Goal: Check status: Check status

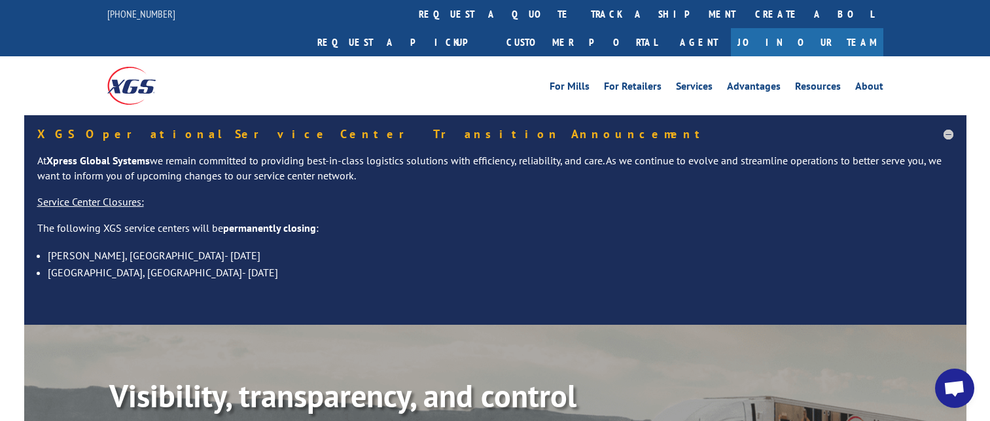
scroll to position [196, 0]
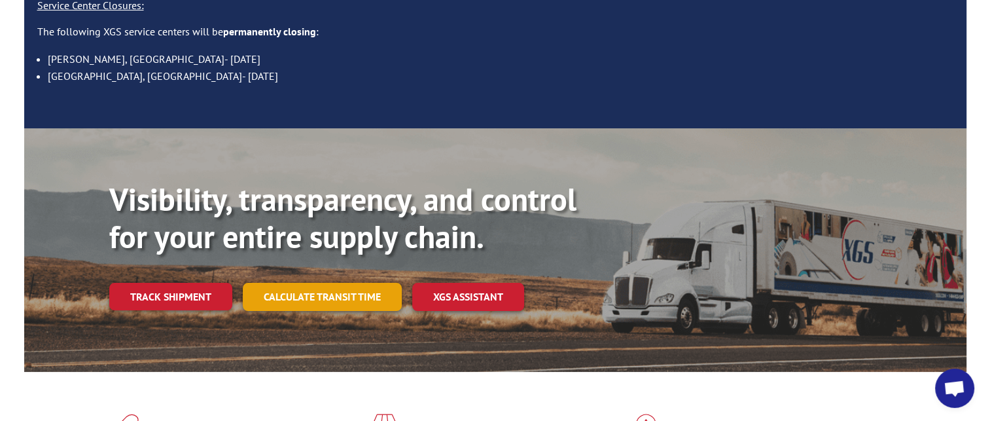
click at [347, 283] on link "Calculate transit time" at bounding box center [322, 297] width 159 height 28
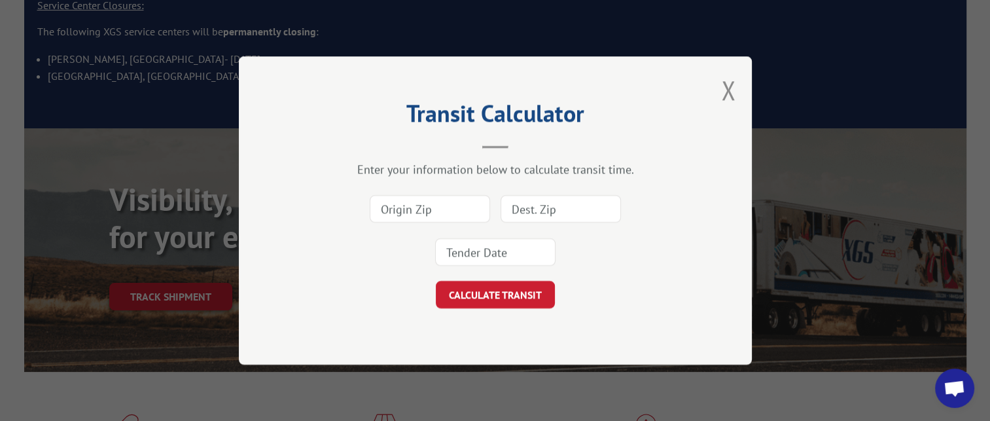
drag, startPoint x: 729, startPoint y: 85, endPoint x: 698, endPoint y: 94, distance: 32.7
click at [728, 85] on button "Close modal" at bounding box center [728, 90] width 14 height 35
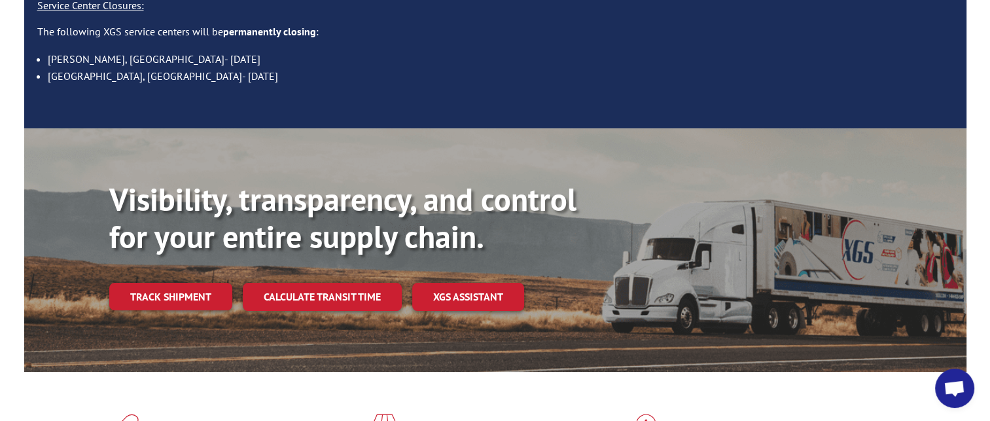
click at [175, 283] on link "Track shipment" at bounding box center [170, 296] width 123 height 27
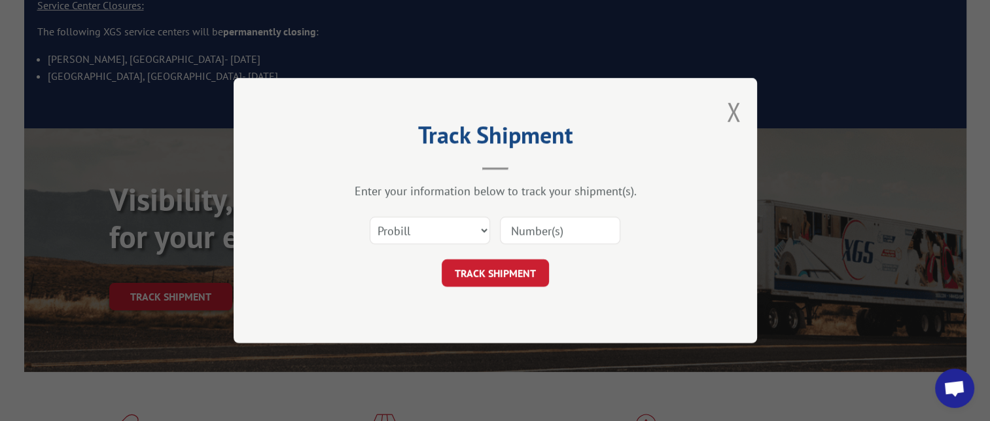
click at [540, 234] on input at bounding box center [560, 229] width 120 height 27
paste input "16024956"
type input "16024956"
click at [498, 277] on button "TRACK SHIPMENT" at bounding box center [494, 272] width 107 height 27
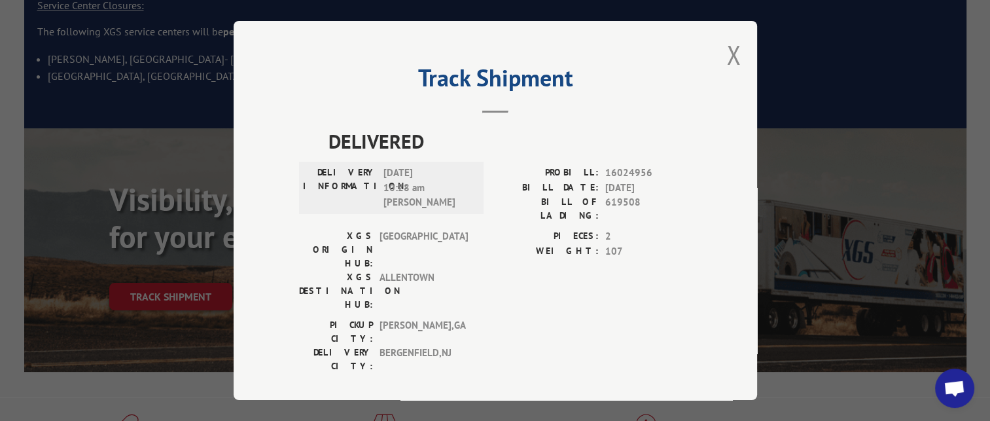
click at [592, 318] on div "PICKUP CITY: [GEOGRAPHIC_DATA] , [GEOGRAPHIC_DATA]: [GEOGRAPHIC_DATA] , [GEOGRA…" at bounding box center [495, 348] width 392 height 61
click at [731, 56] on button "Close modal" at bounding box center [733, 54] width 14 height 35
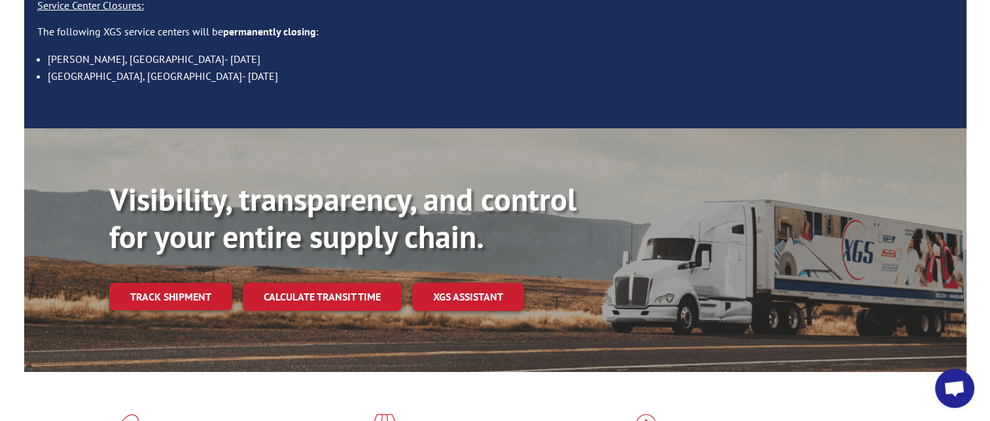
click at [182, 283] on link "Track shipment" at bounding box center [170, 296] width 123 height 27
click at [0, 0] on div "Track Shipment DELIVERED DELIVERY INFORMATION: [DATE] 10:28 am [PERSON_NAME] PR…" at bounding box center [0, 0] width 0 height 0
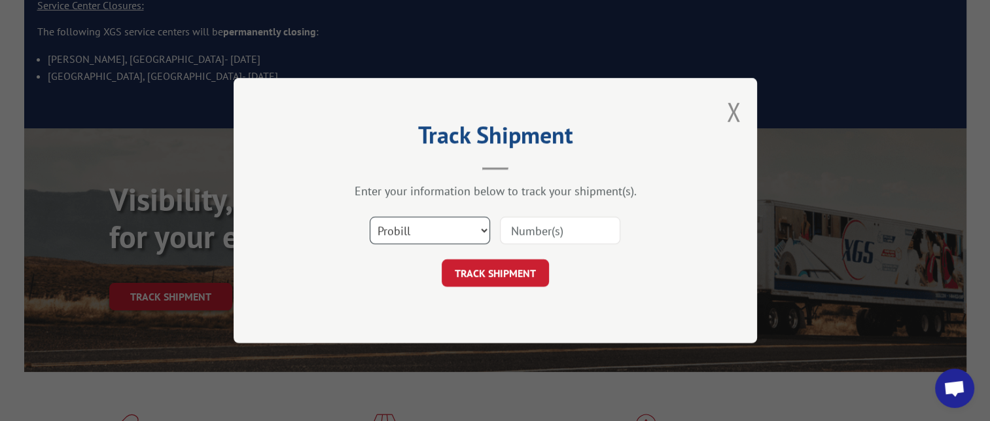
drag, startPoint x: 484, startPoint y: 228, endPoint x: 482, endPoint y: 234, distance: 6.8
click at [484, 228] on select "Select category... Probill BOL PO" at bounding box center [430, 229] width 120 height 27
select select "po"
click at [370, 216] on select "Select category... Probill BOL PO" at bounding box center [430, 229] width 120 height 27
click at [518, 226] on input at bounding box center [560, 229] width 120 height 27
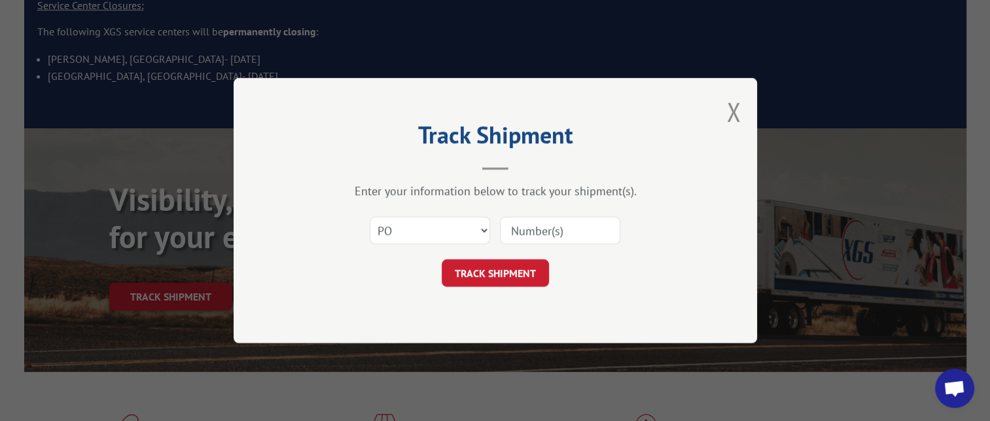
paste input "16537358"
type input "16537358"
click at [502, 275] on button "TRACK SHIPMENT" at bounding box center [494, 272] width 107 height 27
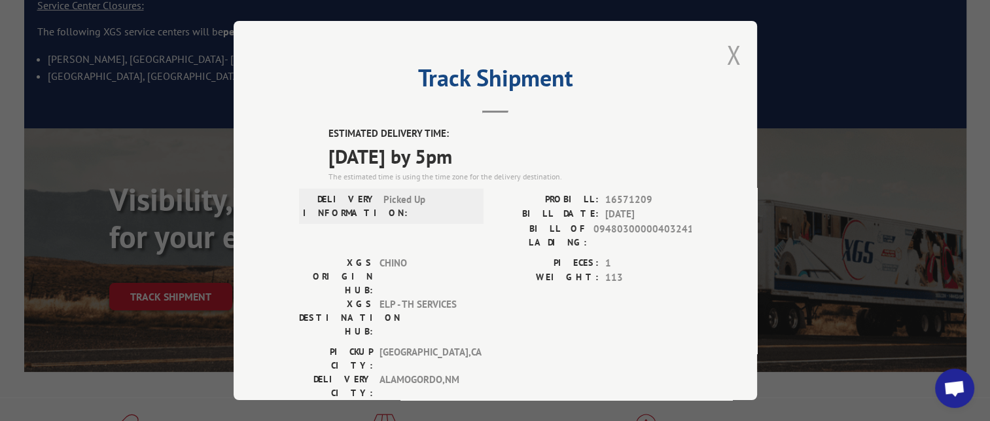
click at [726, 50] on button "Close modal" at bounding box center [733, 54] width 14 height 35
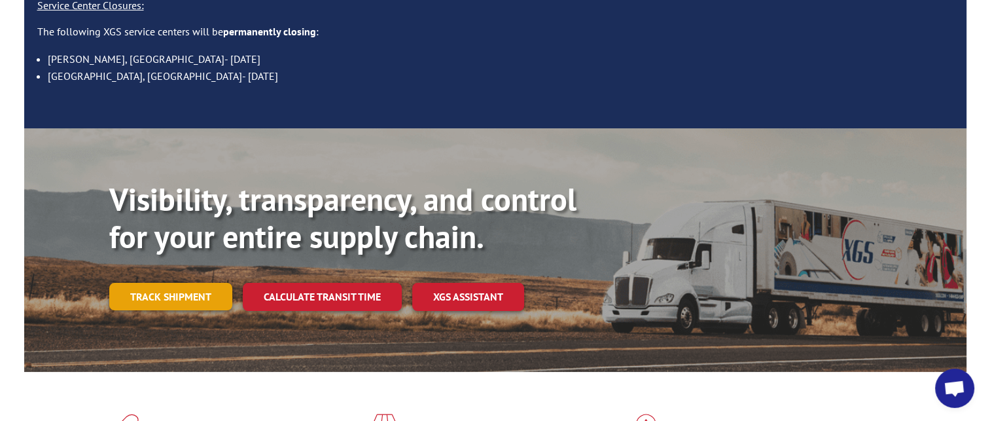
click at [199, 283] on link "Track shipment" at bounding box center [170, 296] width 123 height 27
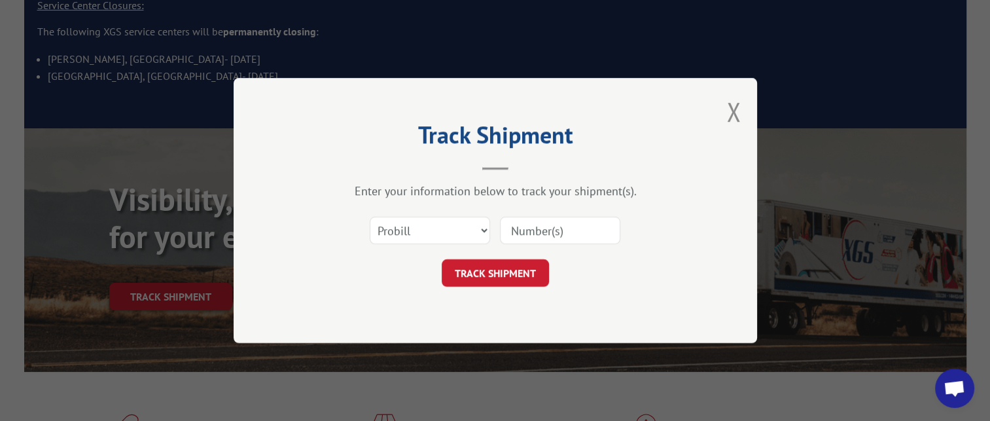
scroll to position [0, 0]
drag, startPoint x: 538, startPoint y: 221, endPoint x: 537, endPoint y: 229, distance: 8.0
click at [538, 222] on input at bounding box center [560, 229] width 120 height 27
paste input "17323632"
type input "17323632"
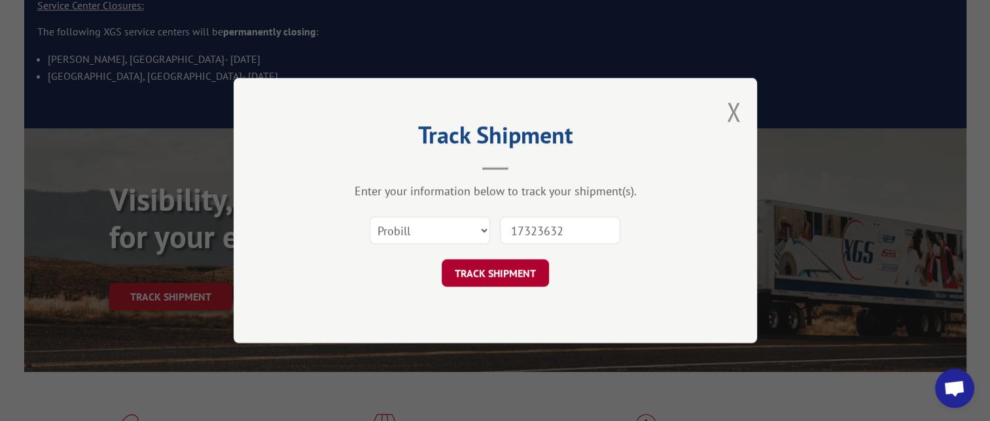
click at [489, 279] on button "TRACK SHIPMENT" at bounding box center [494, 272] width 107 height 27
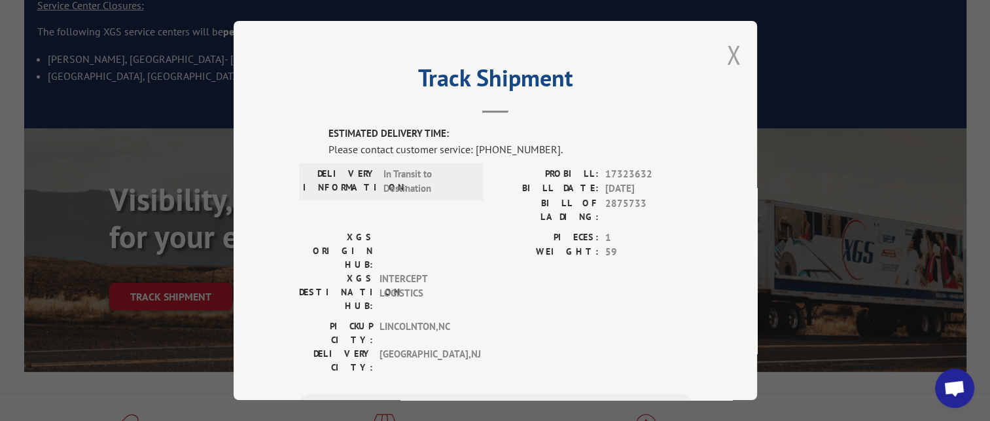
click at [726, 58] on button "Close modal" at bounding box center [733, 54] width 14 height 35
